Goal: Task Accomplishment & Management: Use online tool/utility

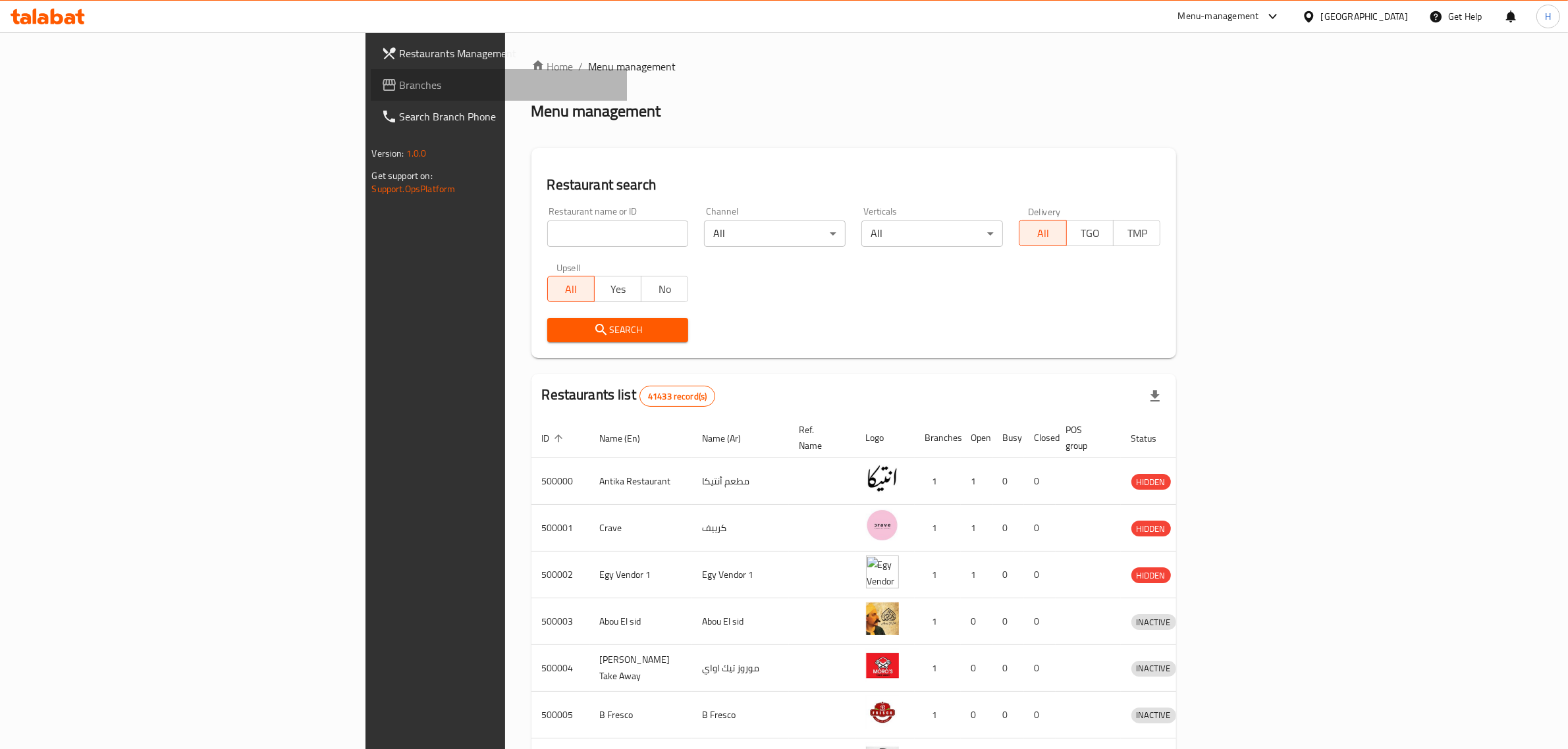
click at [400, 87] on span "Branches" at bounding box center [508, 85] width 218 height 16
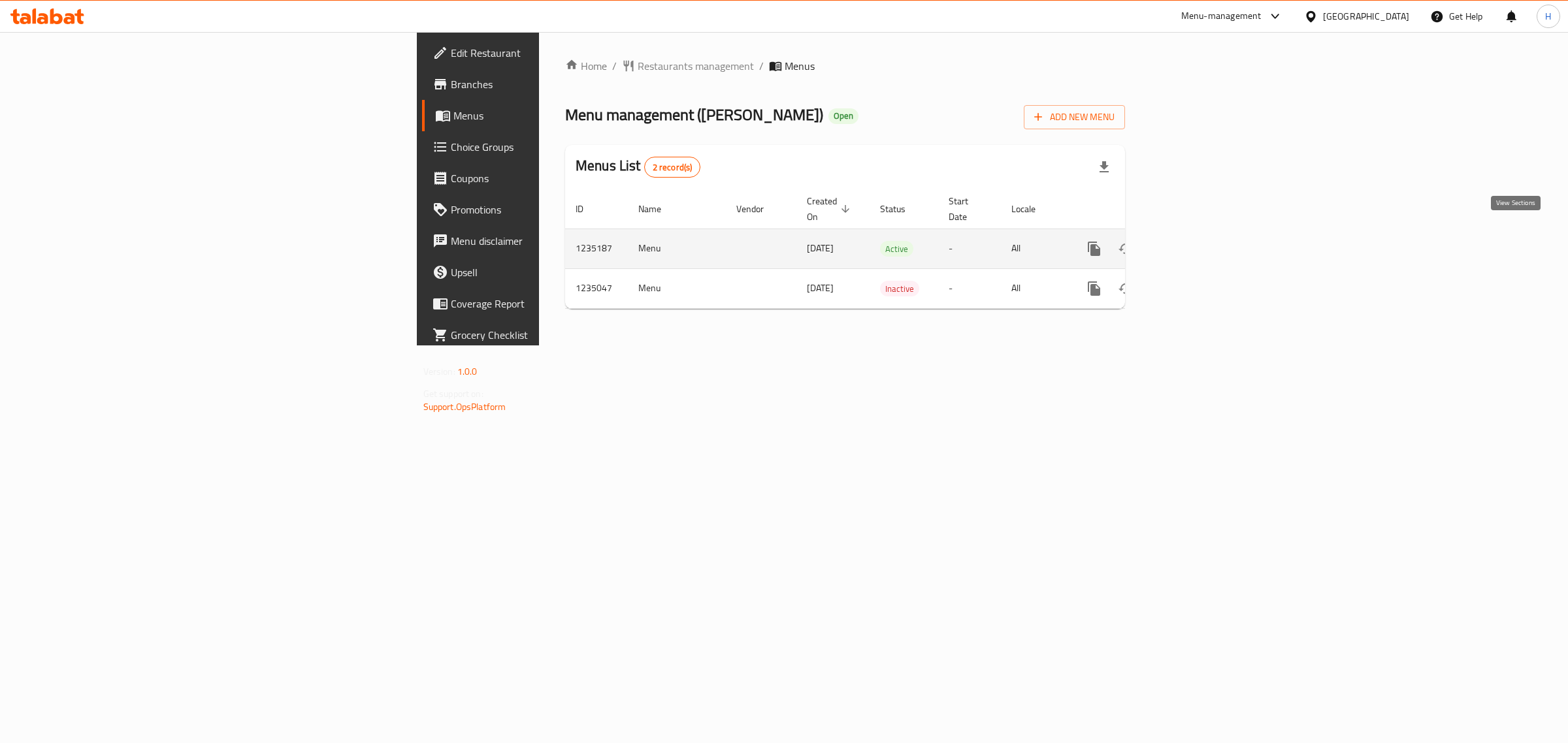
click at [1195, 243] on icon "enhanced table" at bounding box center [1188, 249] width 12 height 12
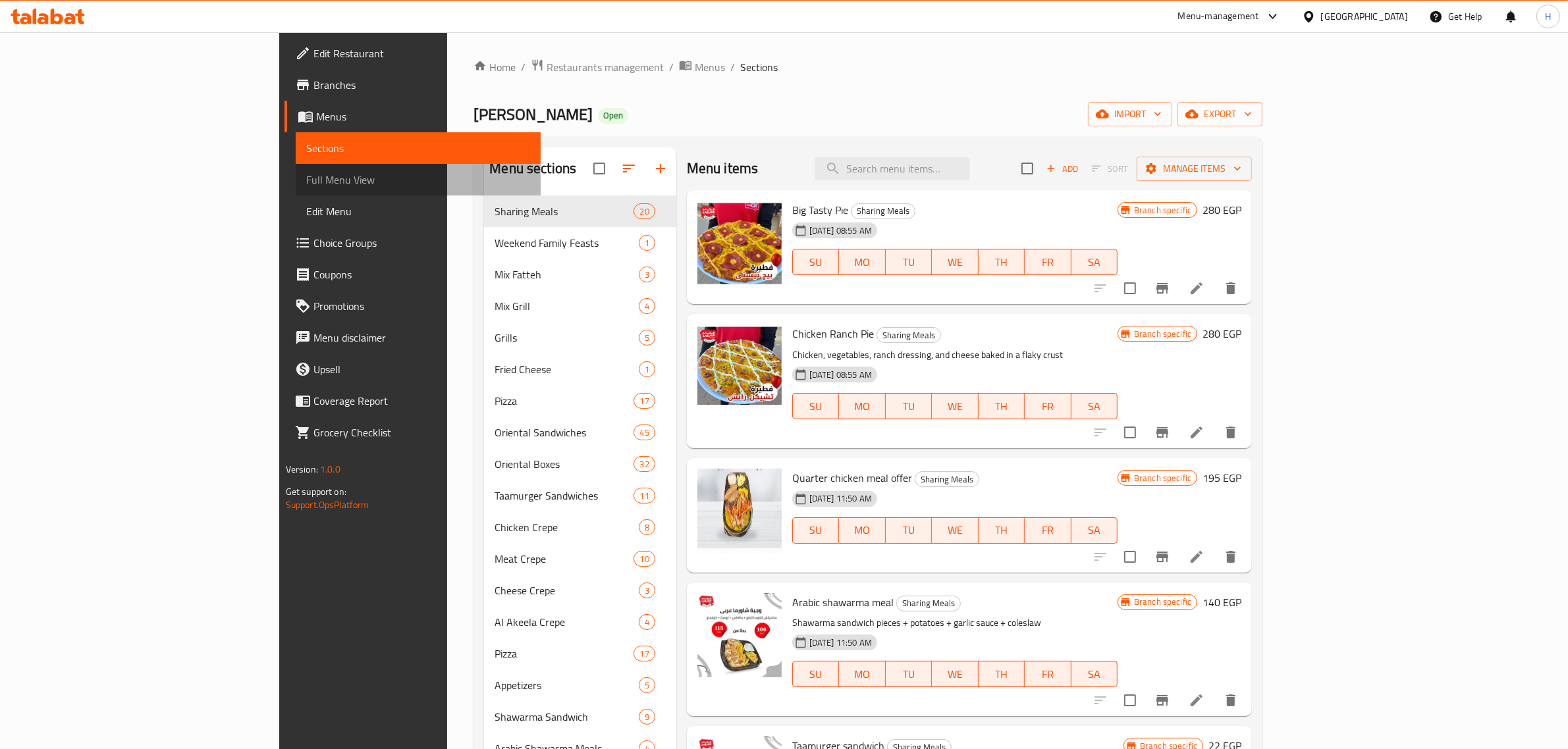
click at [295, 169] on link "Full Menu View" at bounding box center [418, 180] width 246 height 32
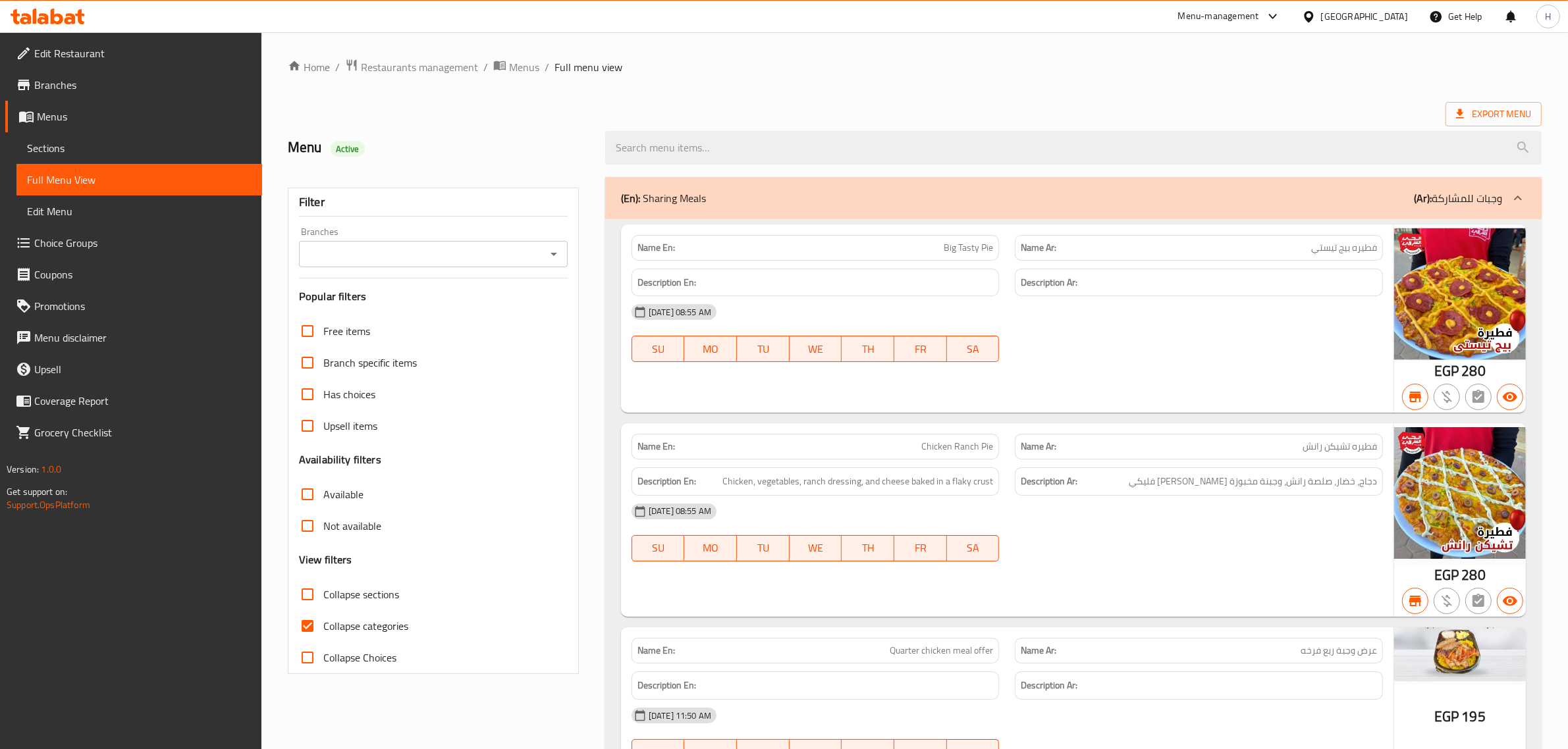
click at [426, 249] on input "Branches" at bounding box center [422, 254] width 239 height 19
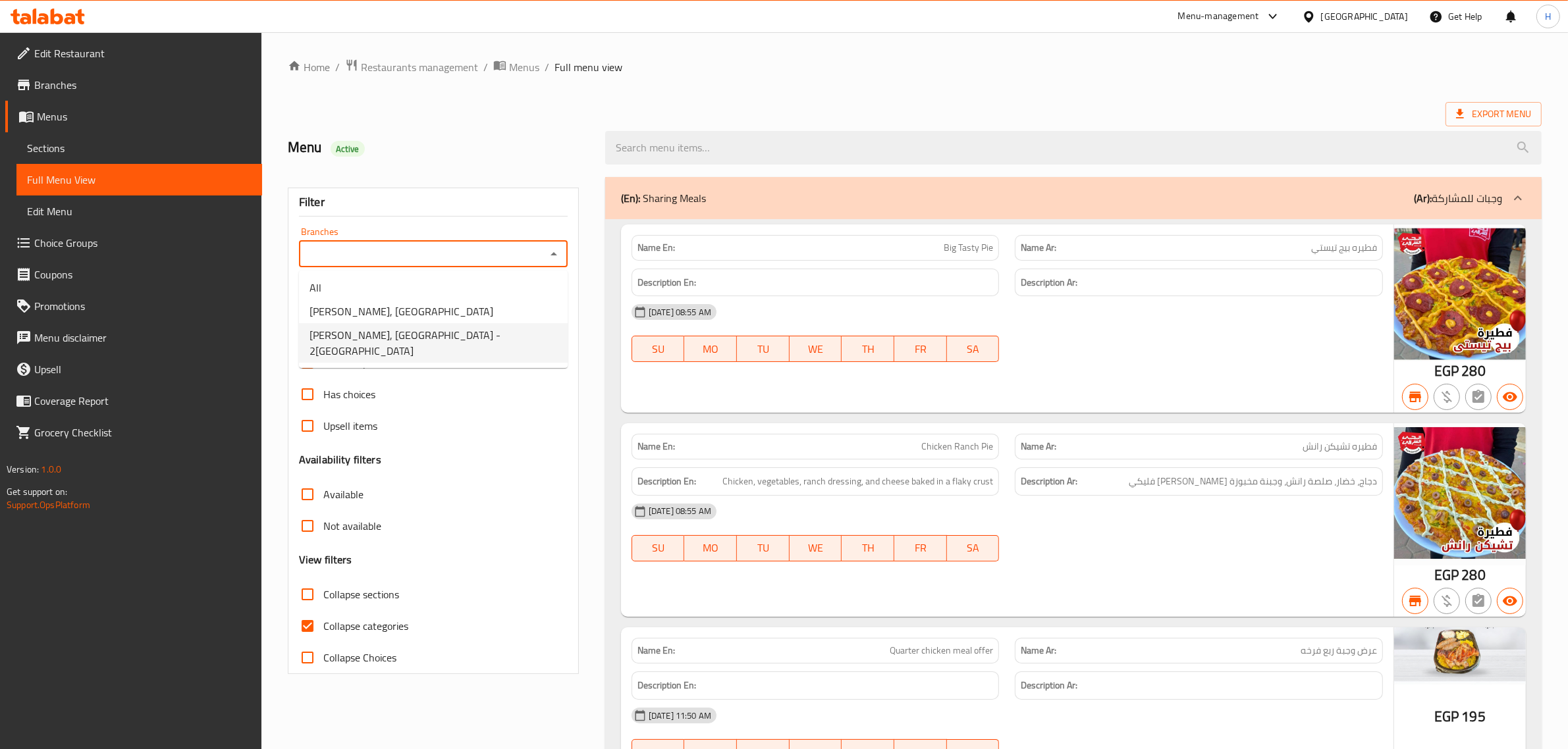
click at [478, 341] on span "[PERSON_NAME], [GEOGRAPHIC_DATA] - 2[GEOGRAPHIC_DATA]" at bounding box center [434, 343] width 248 height 32
type input "[PERSON_NAME], [GEOGRAPHIC_DATA] - 2[GEOGRAPHIC_DATA]"
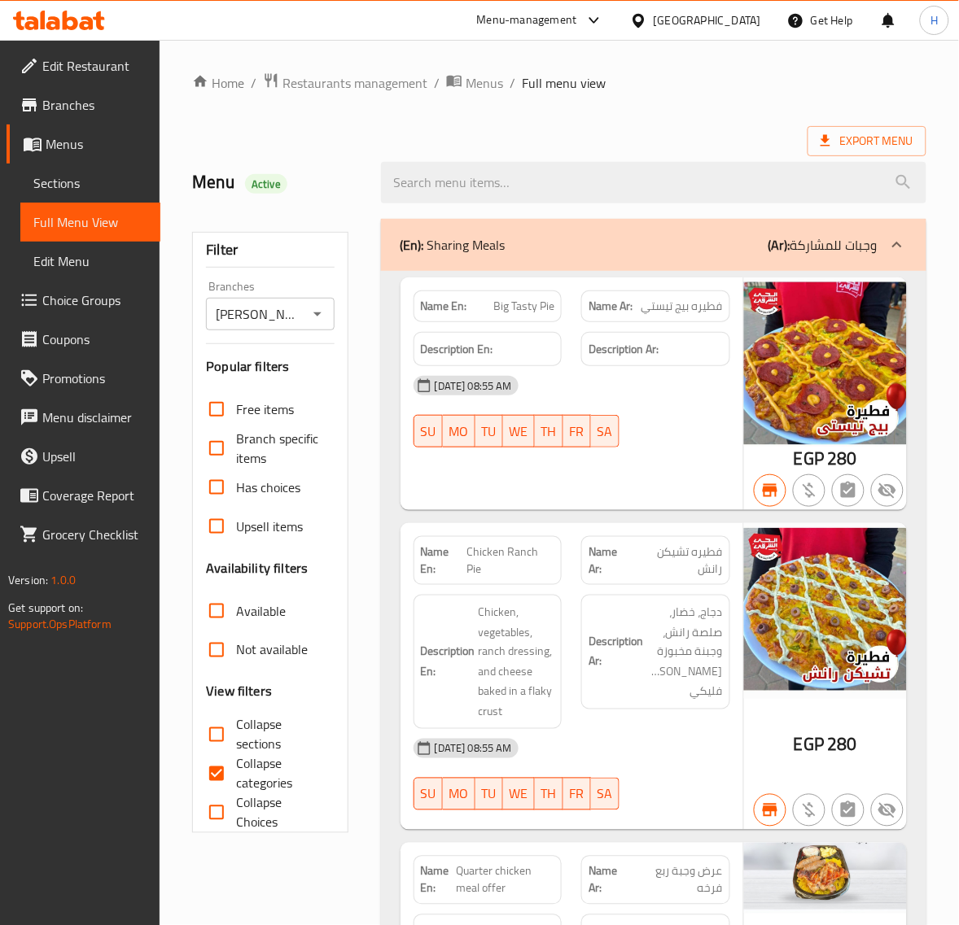
drag, startPoint x: 244, startPoint y: 729, endPoint x: 299, endPoint y: 733, distance: 54.6
click at [244, 729] on span "Collapse sections" at bounding box center [278, 734] width 85 height 39
click at [236, 729] on input "Collapse sections" at bounding box center [216, 734] width 39 height 39
checkbox input "true"
click at [221, 770] on input "Collapse categories" at bounding box center [216, 774] width 39 height 39
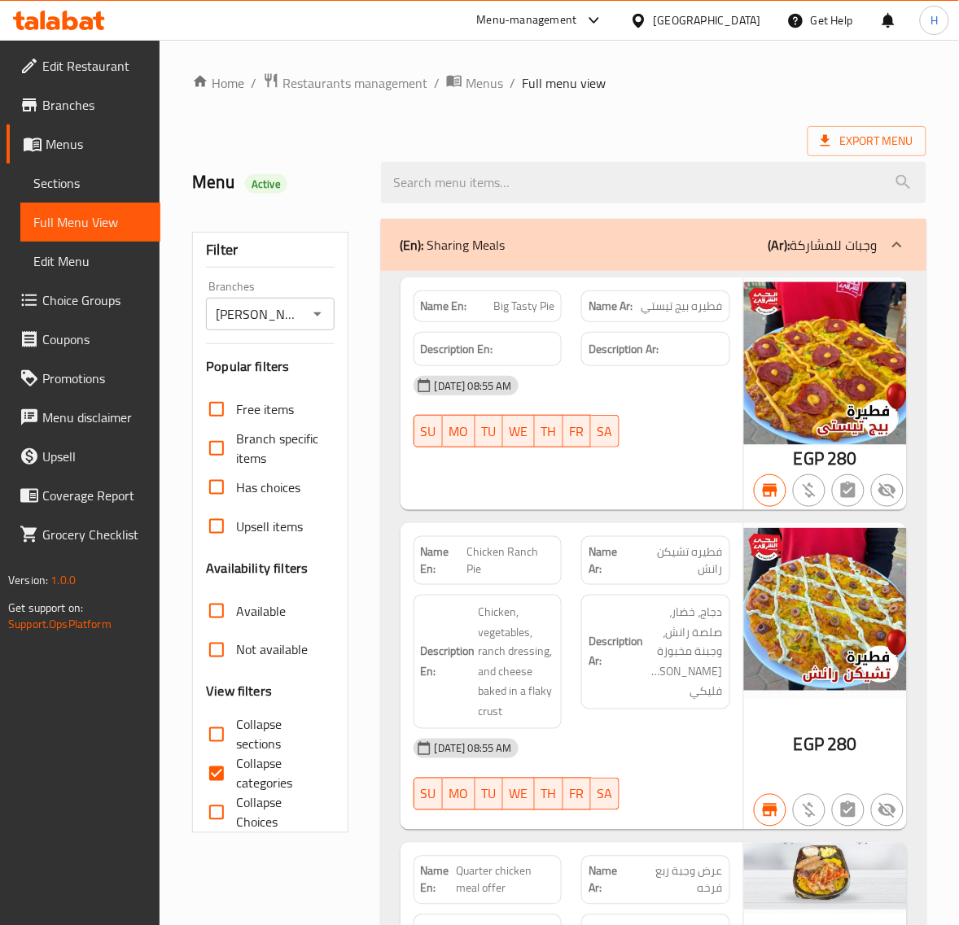
checkbox input "false"
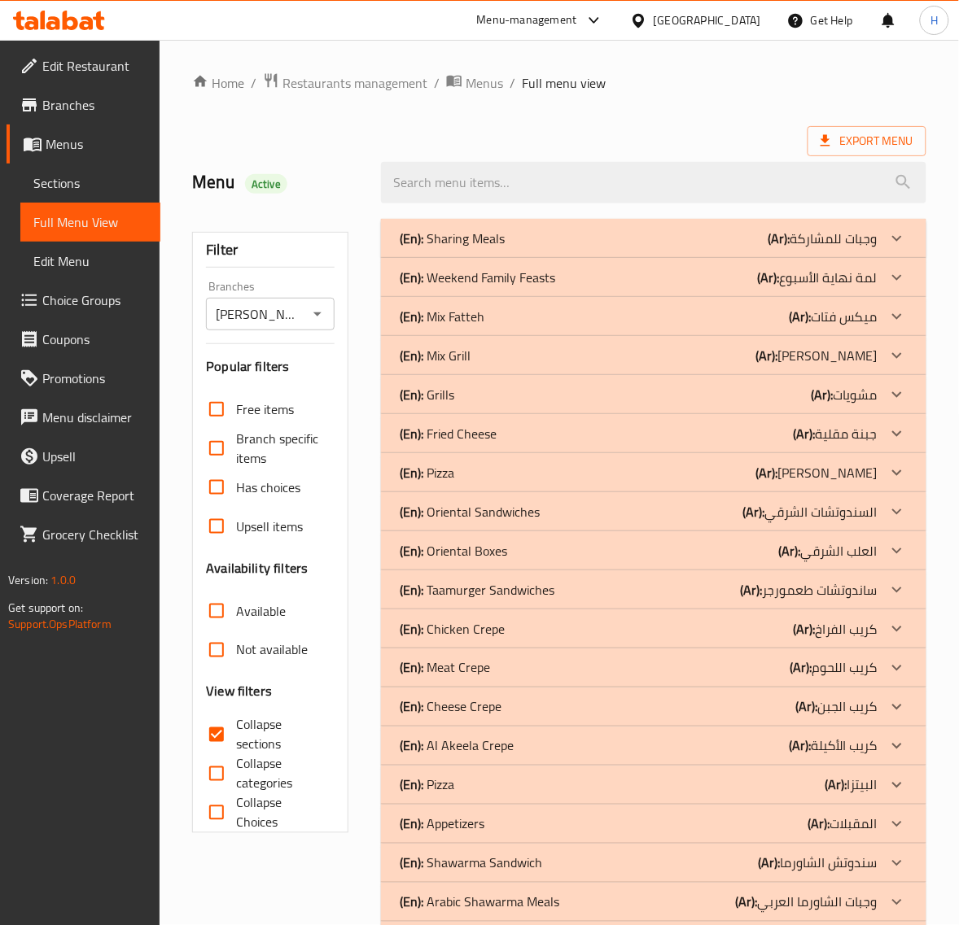
click at [661, 396] on div "(En): Grills (Ar): مشويات" at bounding box center [638, 395] width 477 height 20
